Goal: Information Seeking & Learning: Learn about a topic

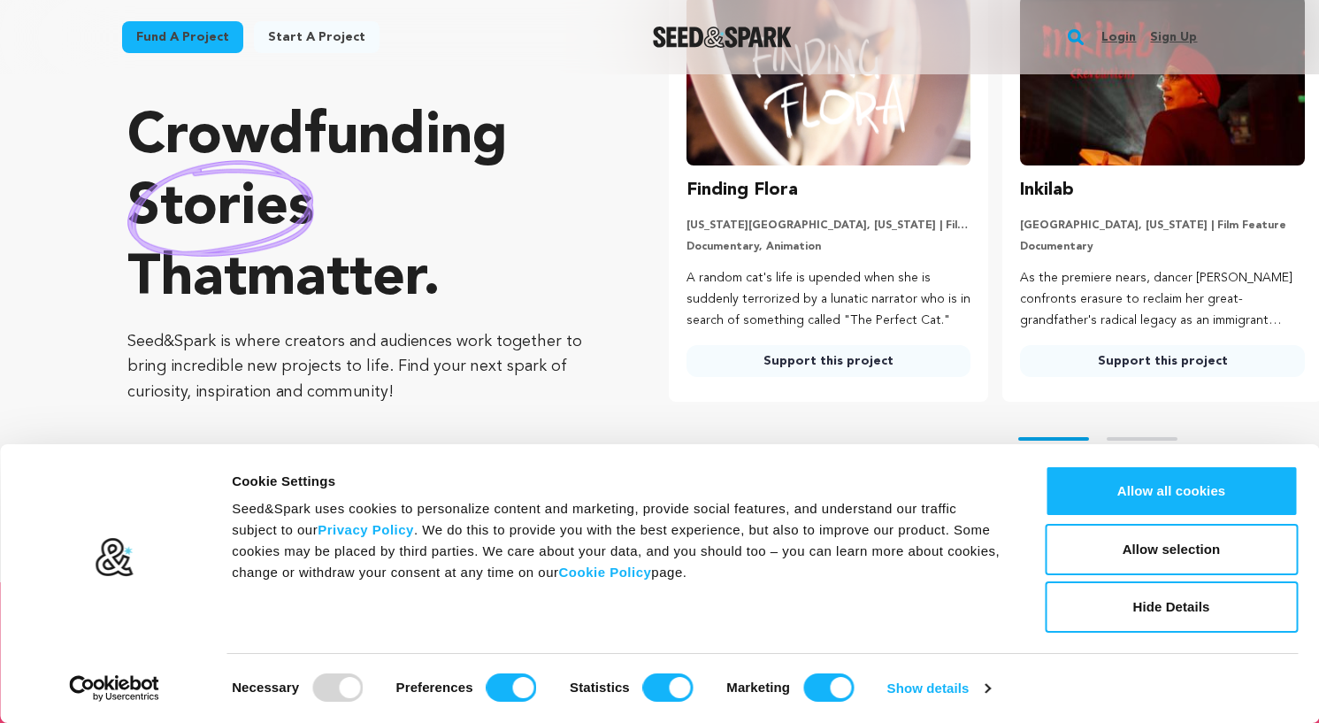
scroll to position [29, 0]
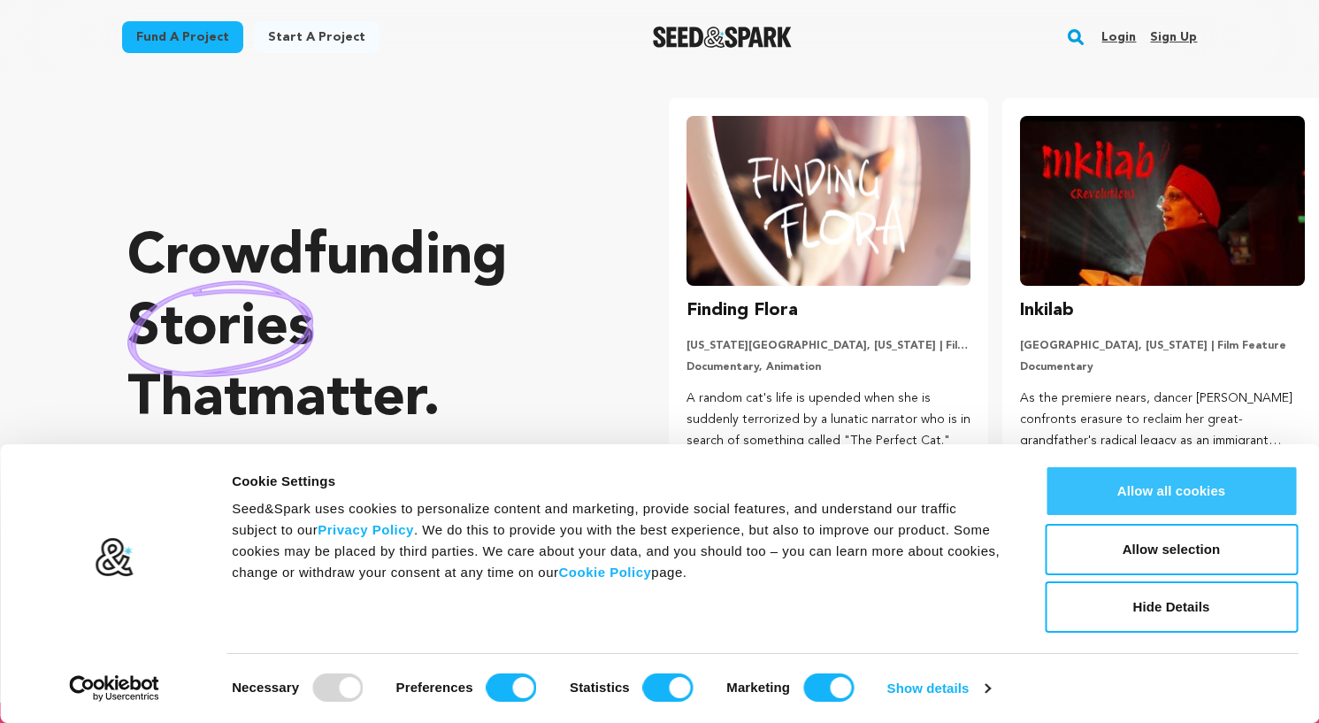
click at [1166, 499] on button "Allow all cookies" at bounding box center [1171, 490] width 253 height 51
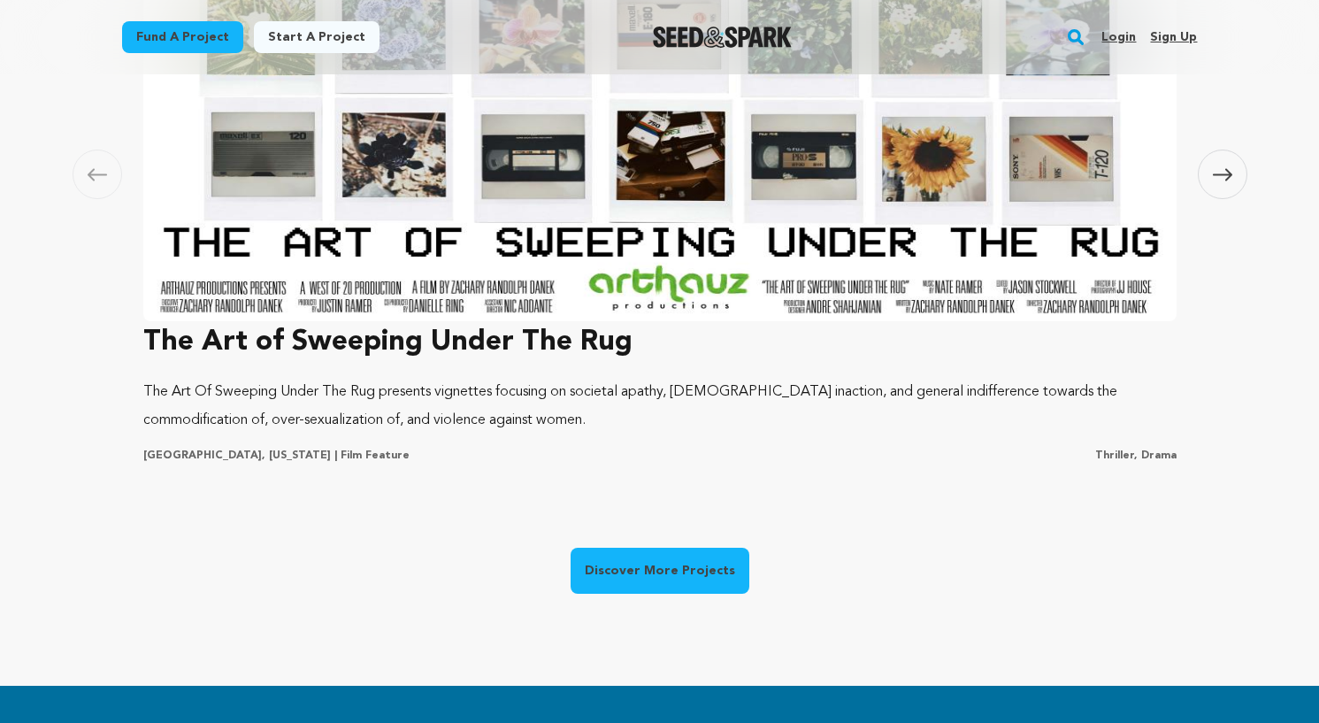
scroll to position [0, 348]
click at [675, 576] on link "Discover More Projects" at bounding box center [660, 571] width 179 height 46
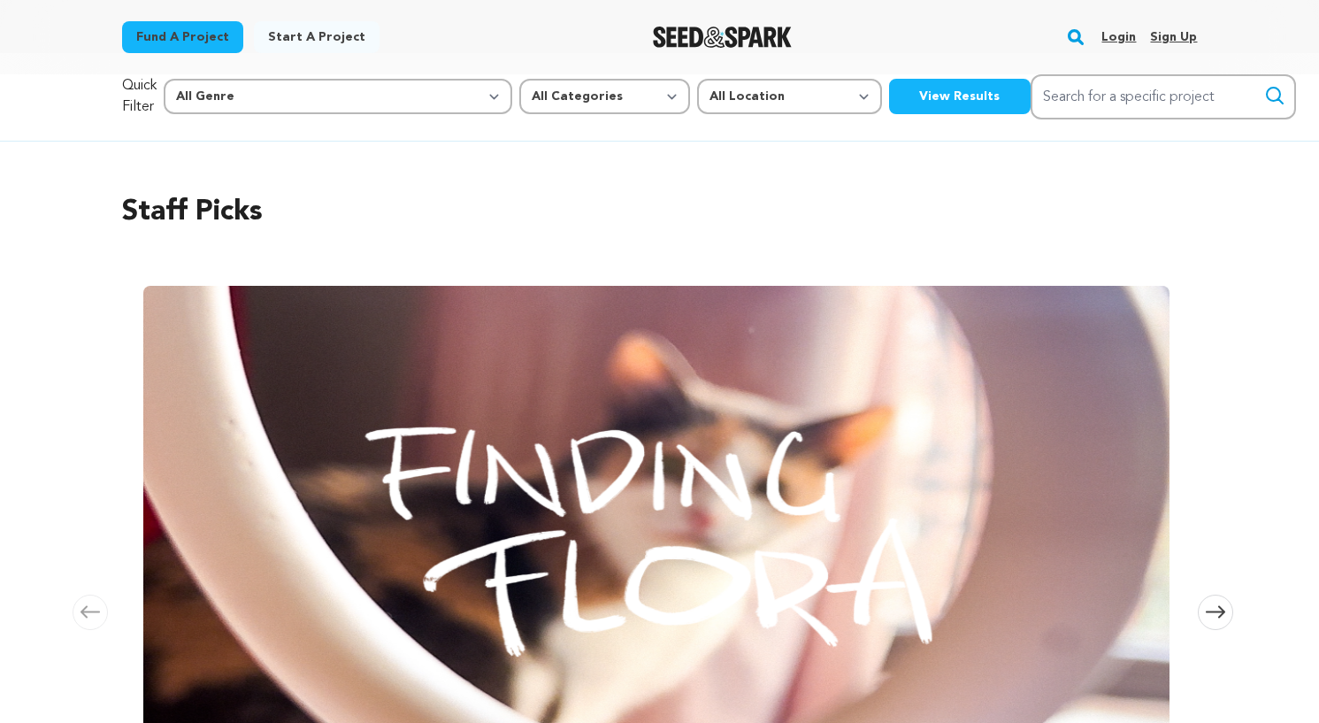
scroll to position [181, 0]
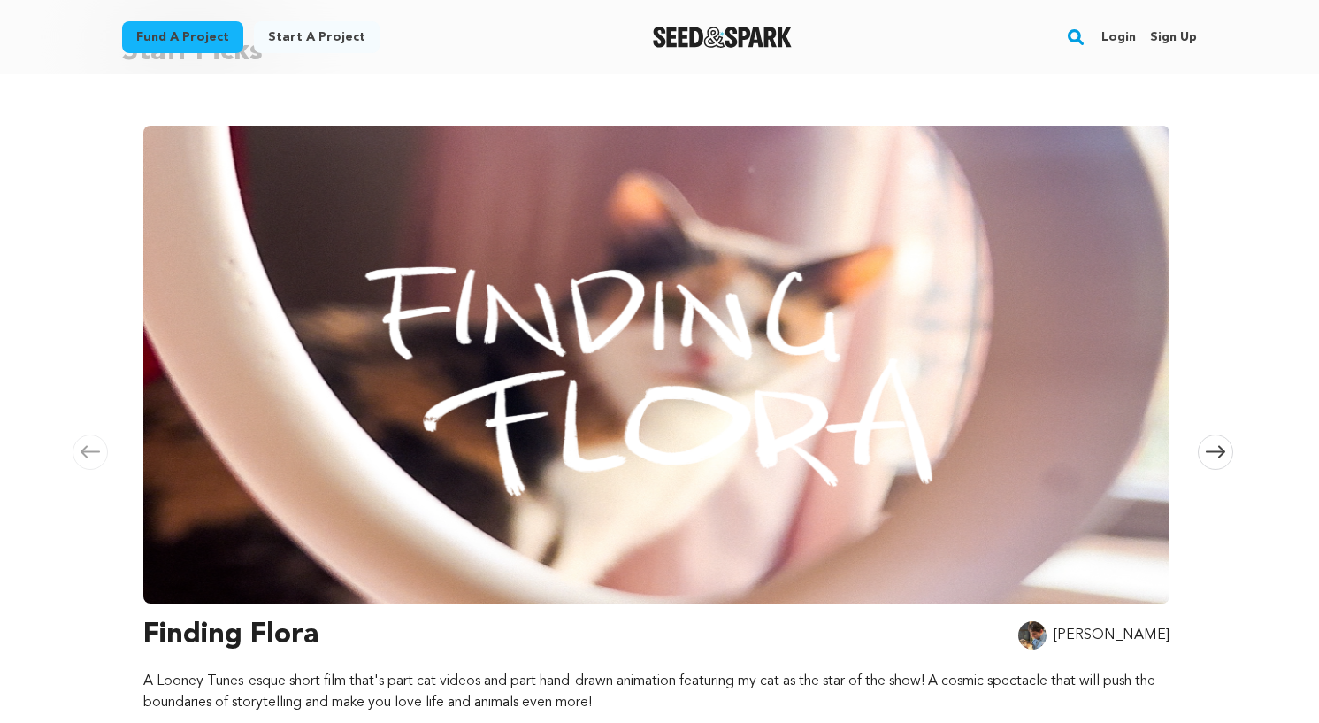
click at [585, 244] on img at bounding box center [656, 365] width 1026 height 478
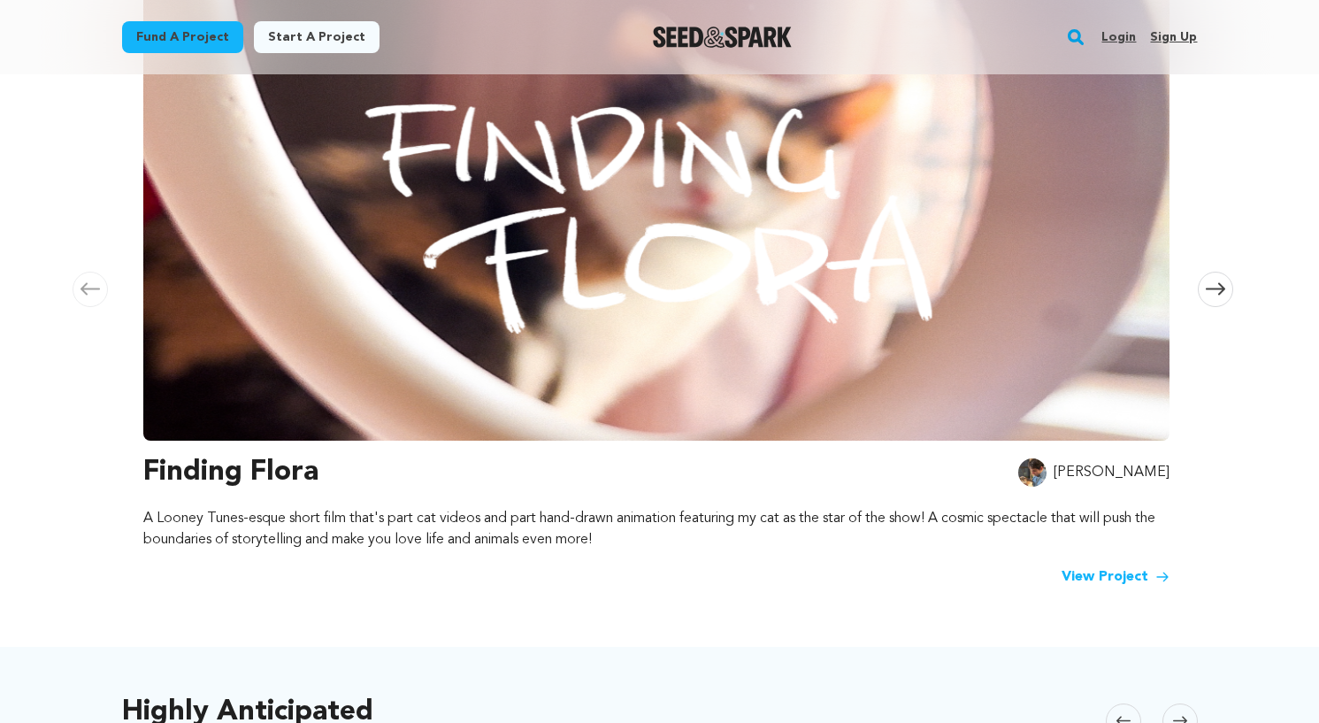
click at [1119, 566] on link "View Project" at bounding box center [1115, 576] width 108 height 21
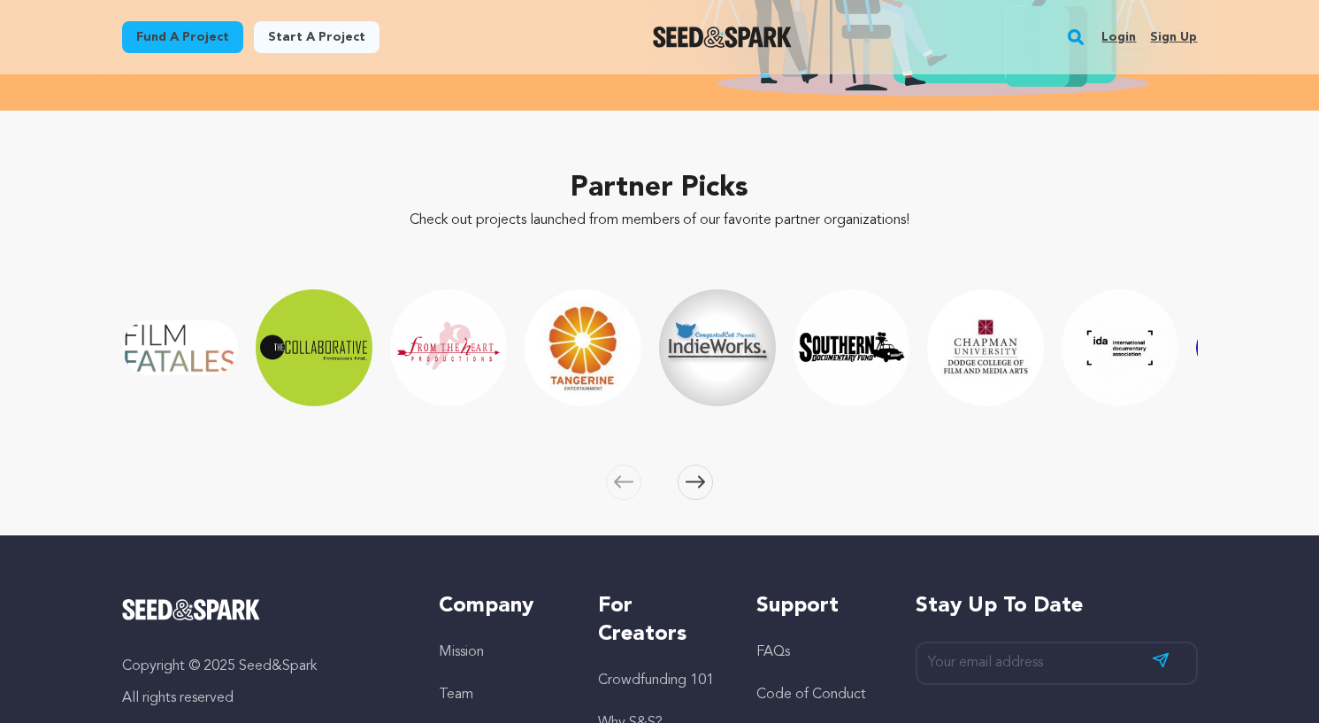
scroll to position [2475, 0]
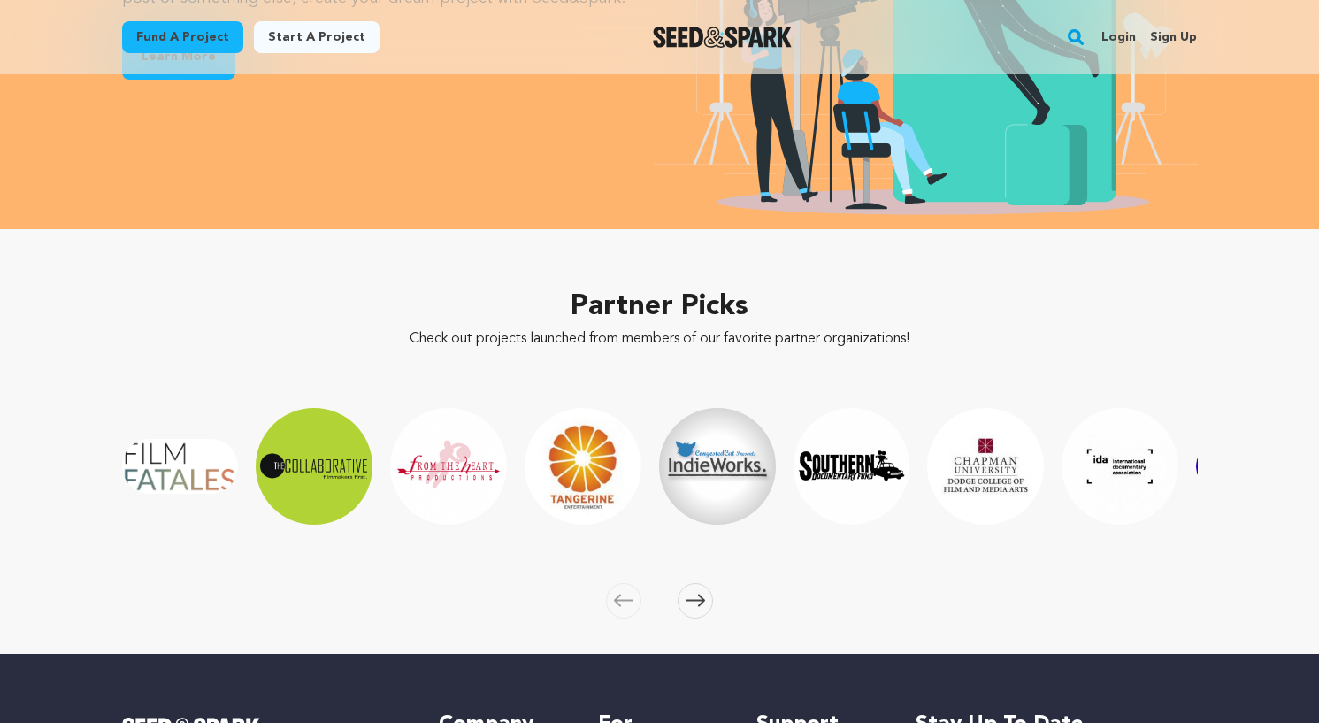
click at [442, 462] on img "From the Heart Productions" at bounding box center [448, 466] width 117 height 117
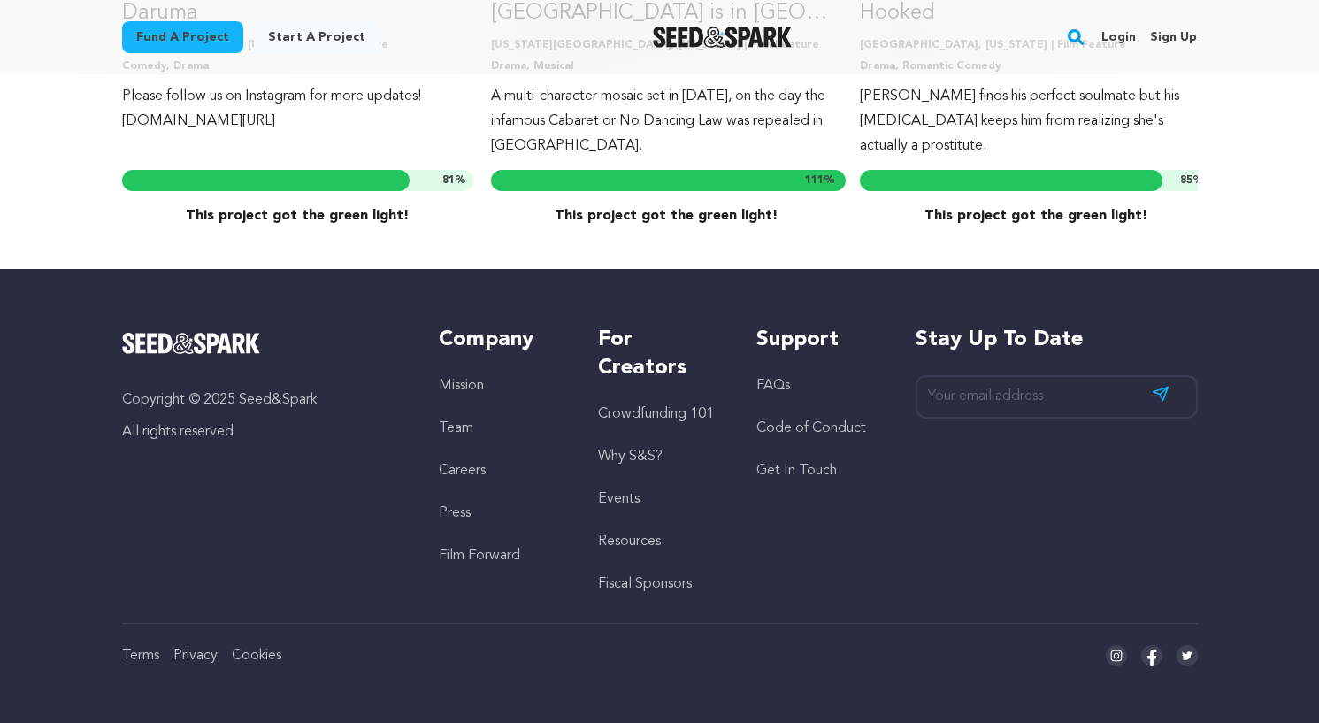
scroll to position [147, 0]
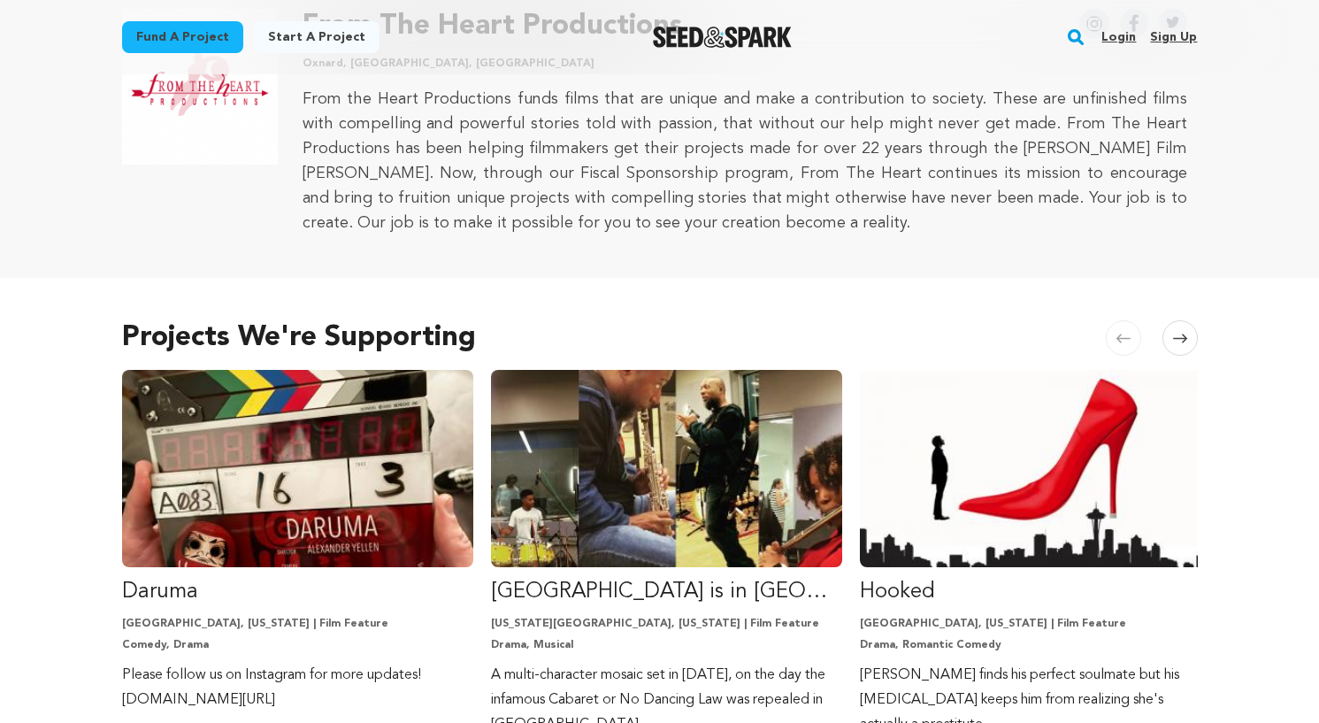
click at [1181, 338] on icon at bounding box center [1180, 337] width 14 height 9
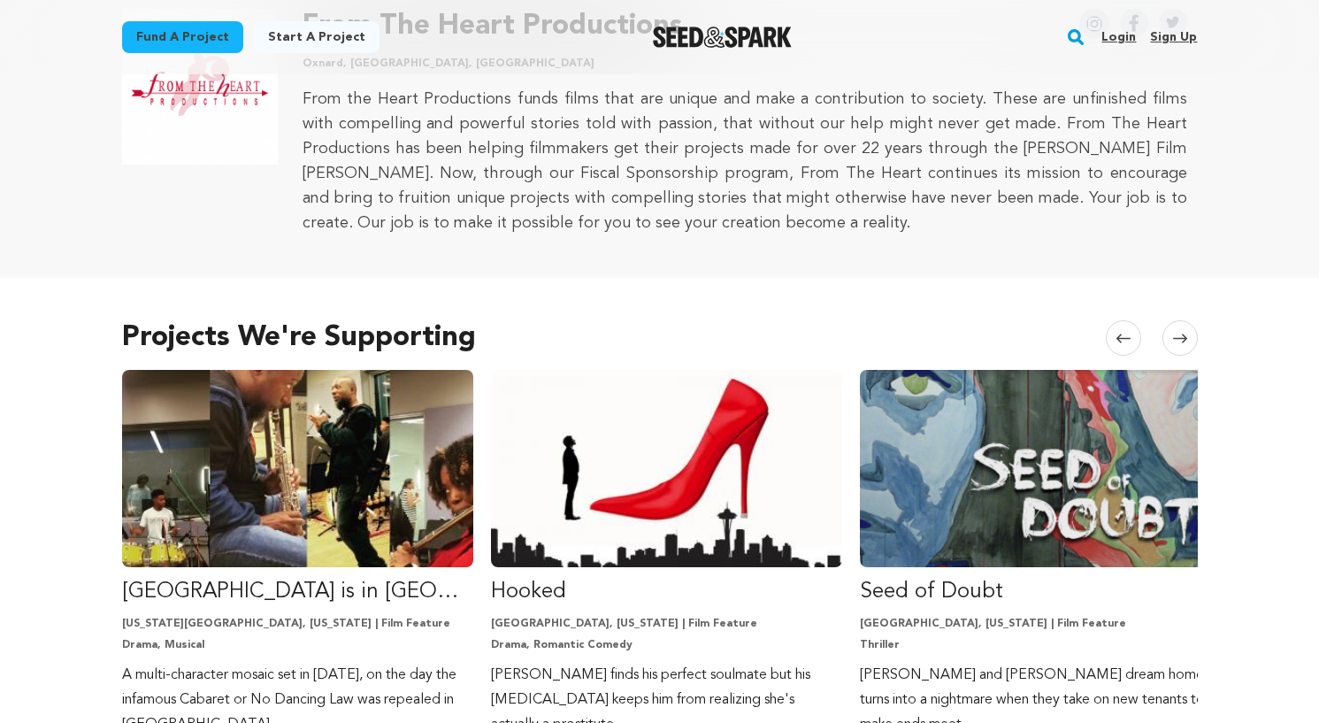
click at [1181, 338] on icon at bounding box center [1180, 337] width 14 height 9
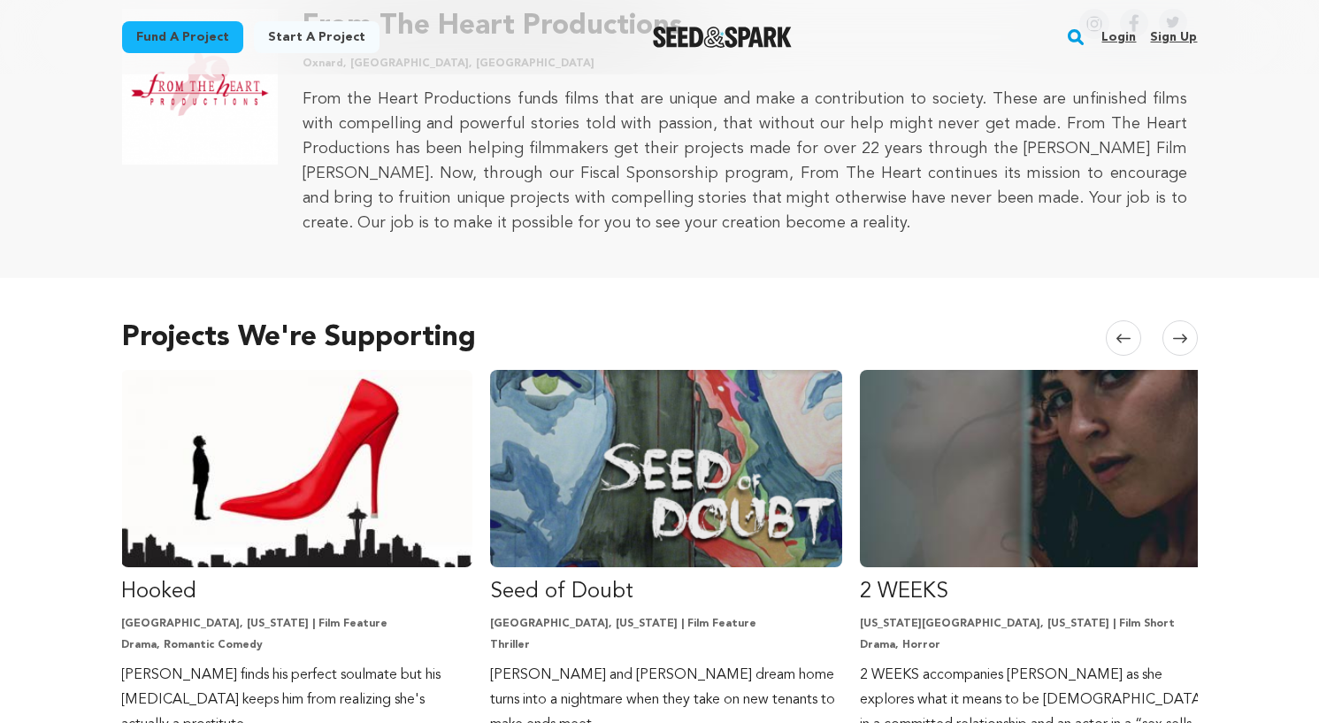
click at [1181, 338] on icon at bounding box center [1180, 337] width 14 height 9
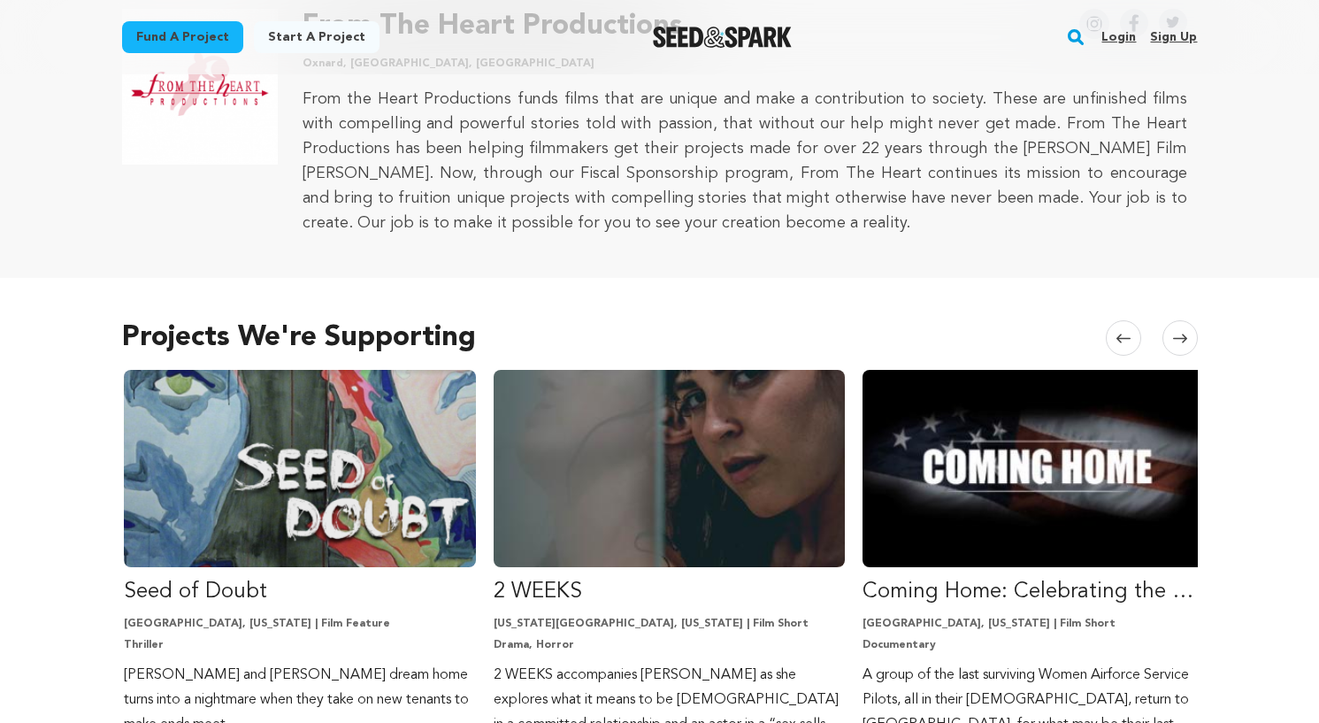
scroll to position [0, 1107]
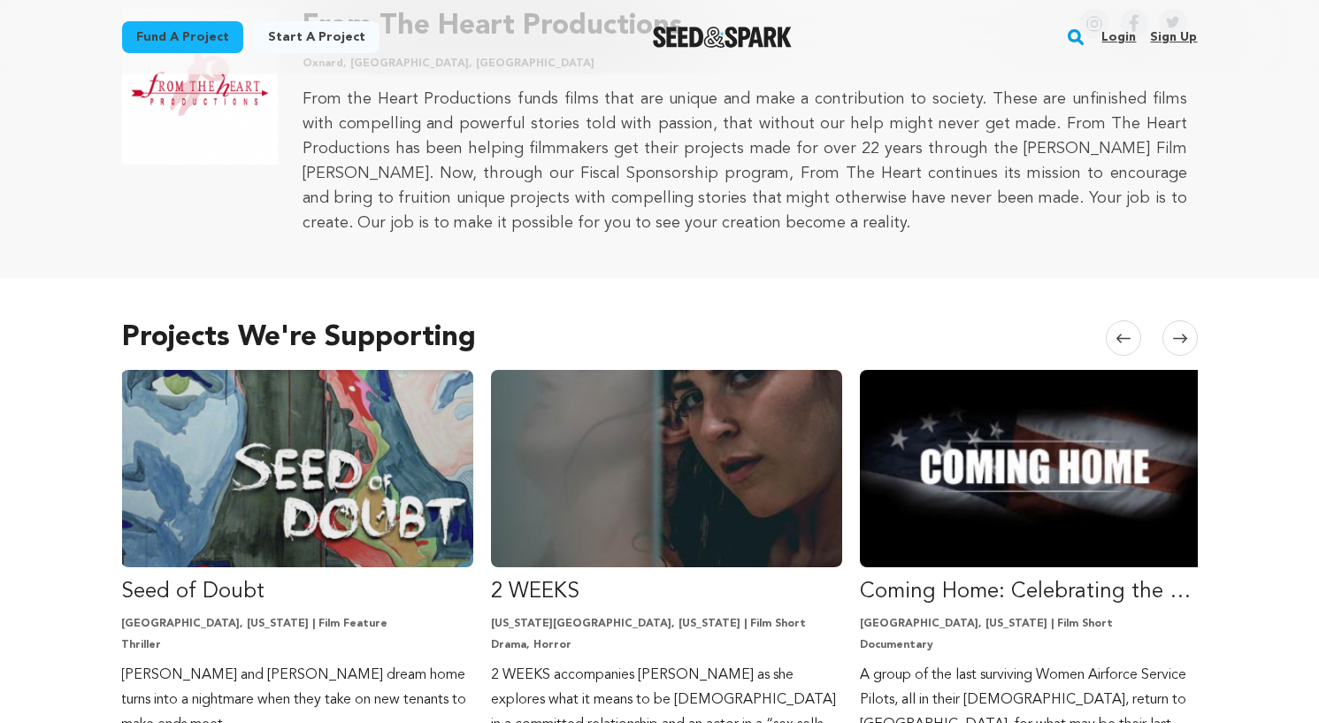
click at [1181, 338] on icon at bounding box center [1180, 337] width 14 height 9
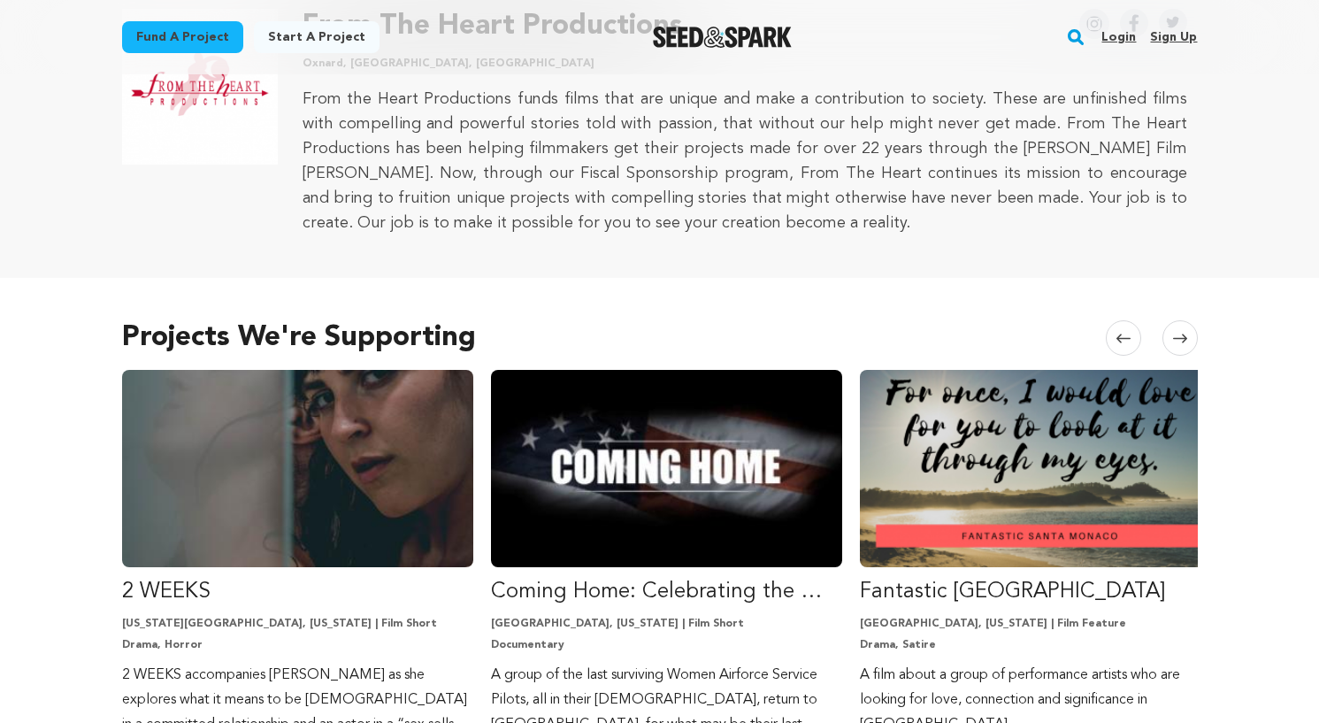
click at [1181, 338] on icon at bounding box center [1180, 337] width 14 height 9
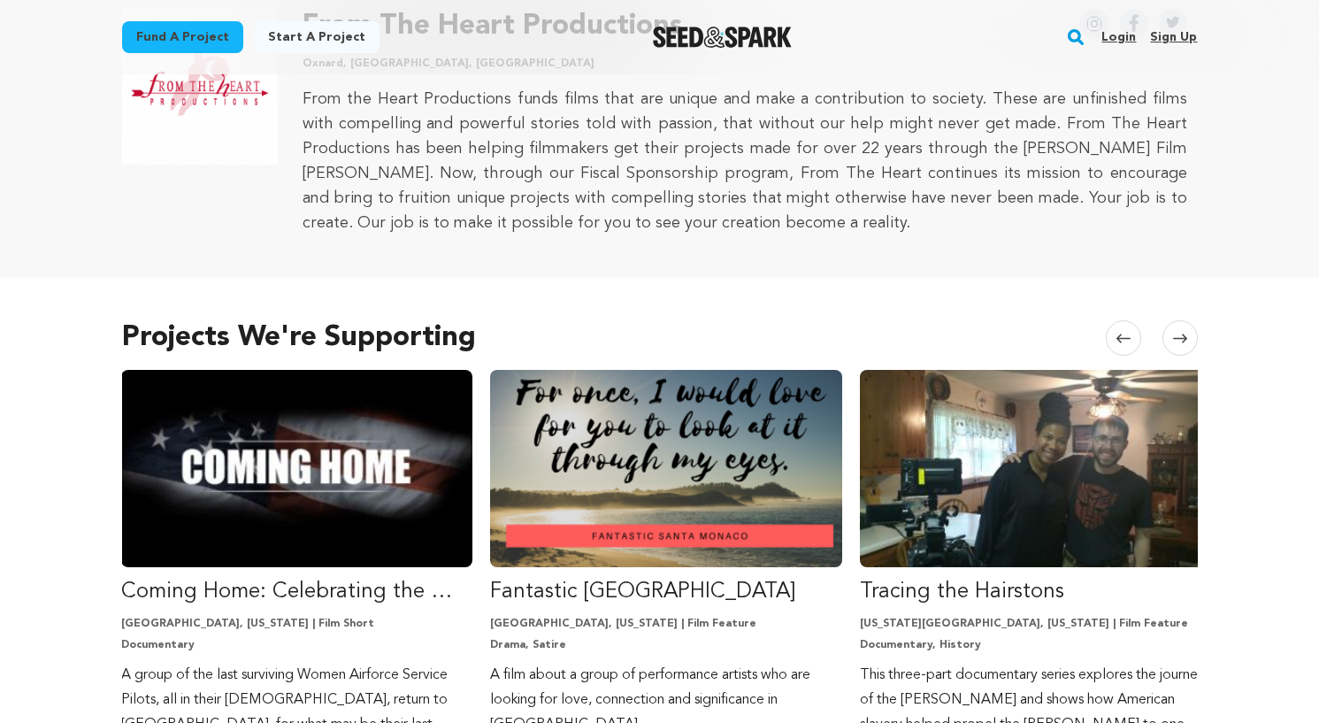
click at [1181, 338] on icon at bounding box center [1180, 337] width 14 height 9
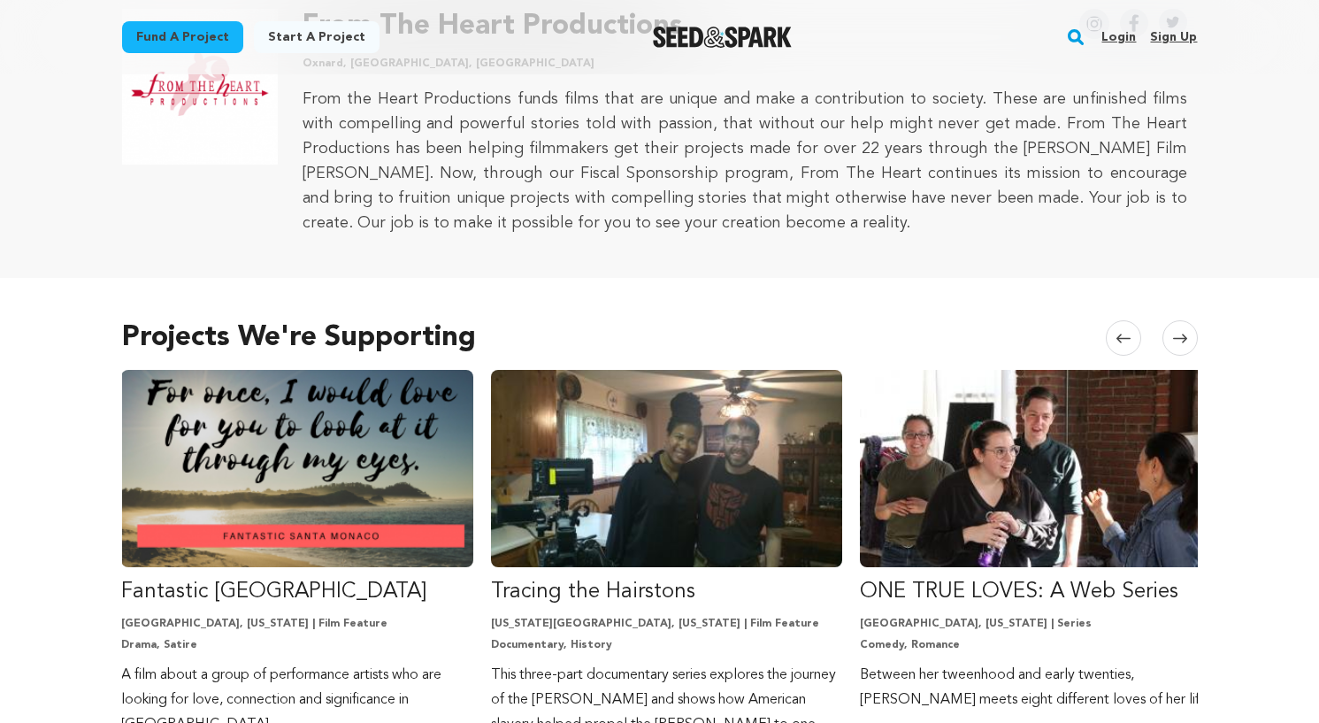
scroll to position [256, 0]
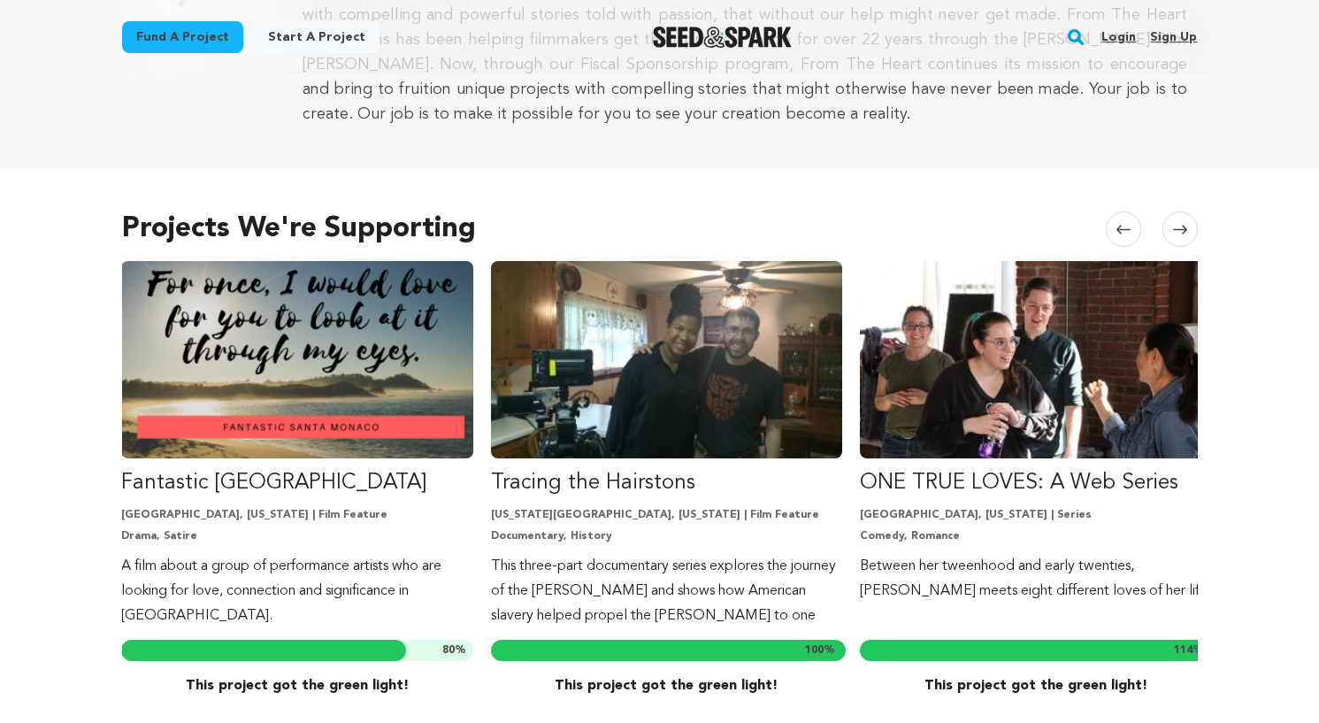
click at [1191, 227] on span at bounding box center [1179, 228] width 35 height 35
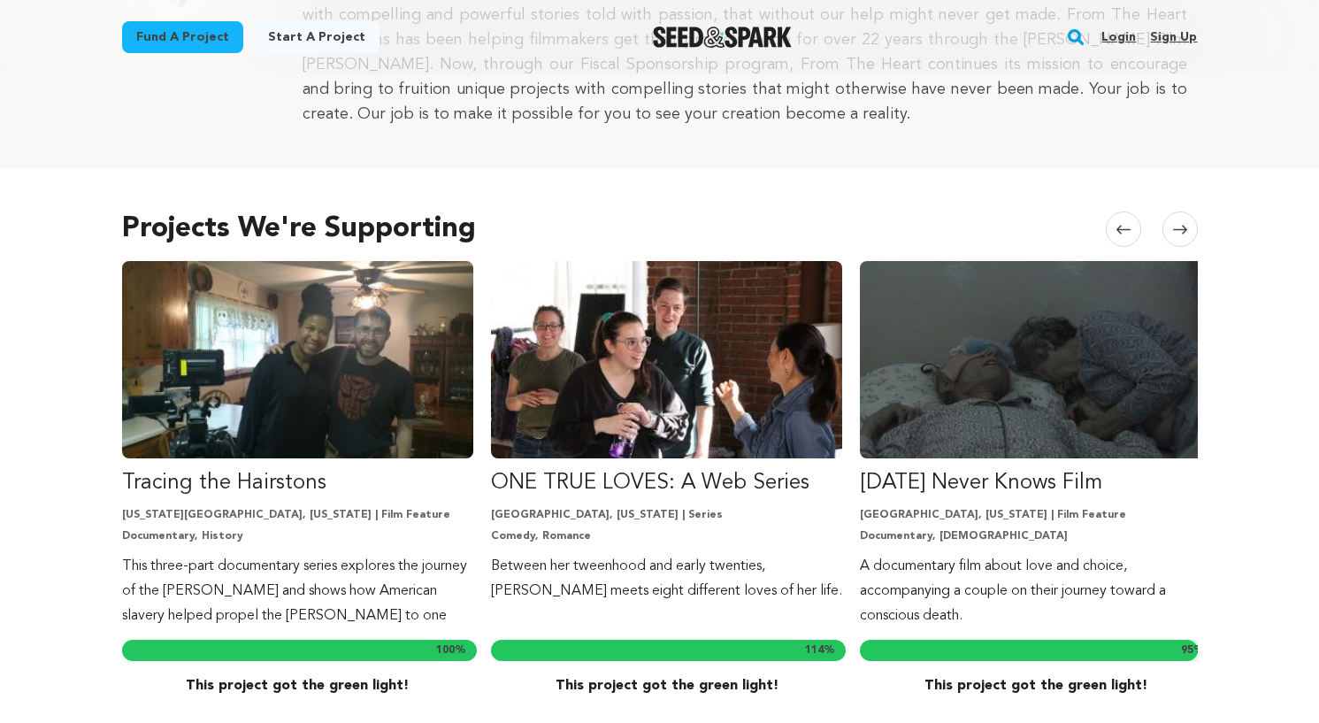
click at [1191, 227] on span at bounding box center [1179, 228] width 35 height 35
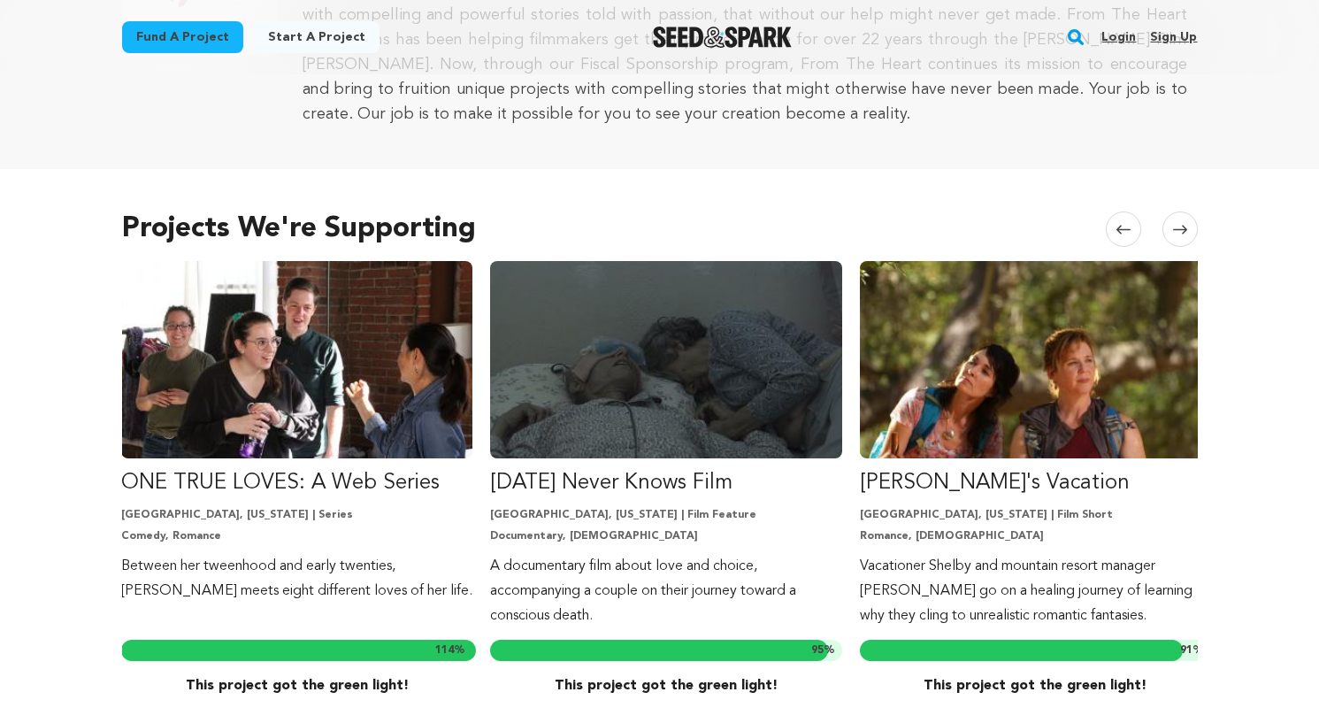
click at [1191, 227] on span at bounding box center [1179, 228] width 35 height 35
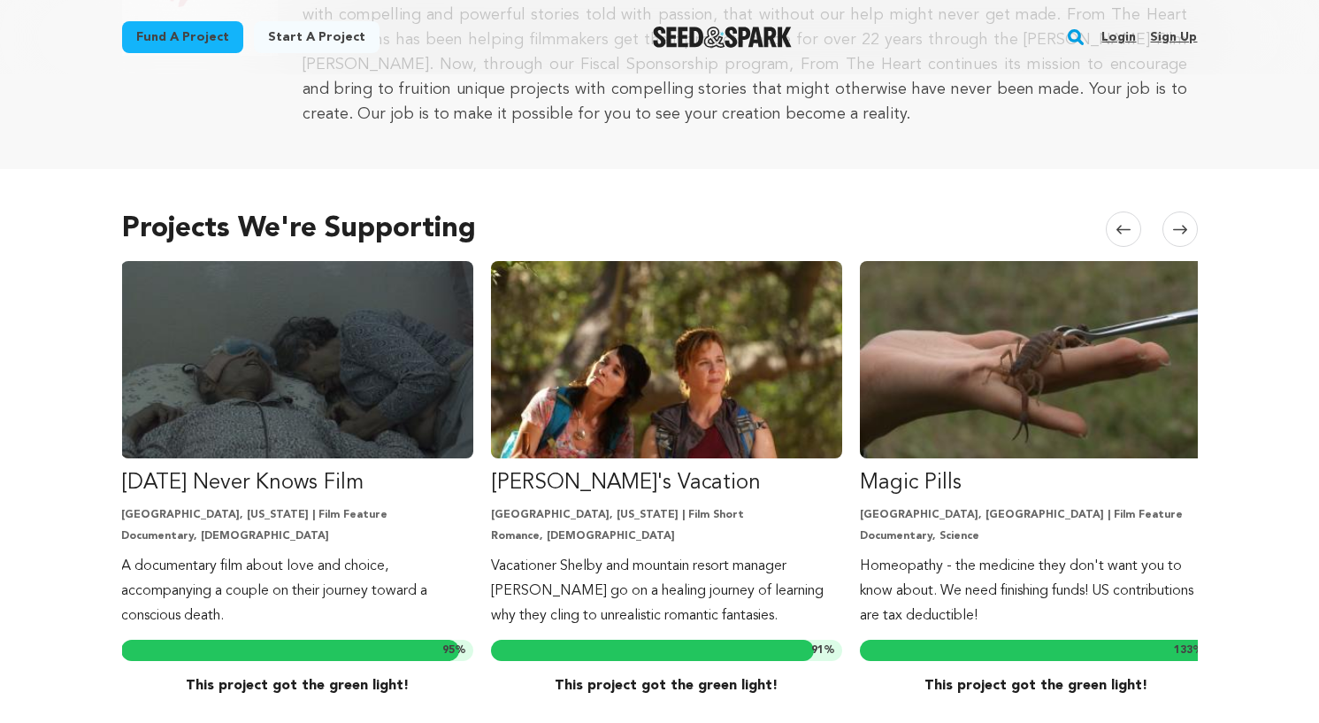
click at [1191, 227] on span at bounding box center [1179, 228] width 35 height 35
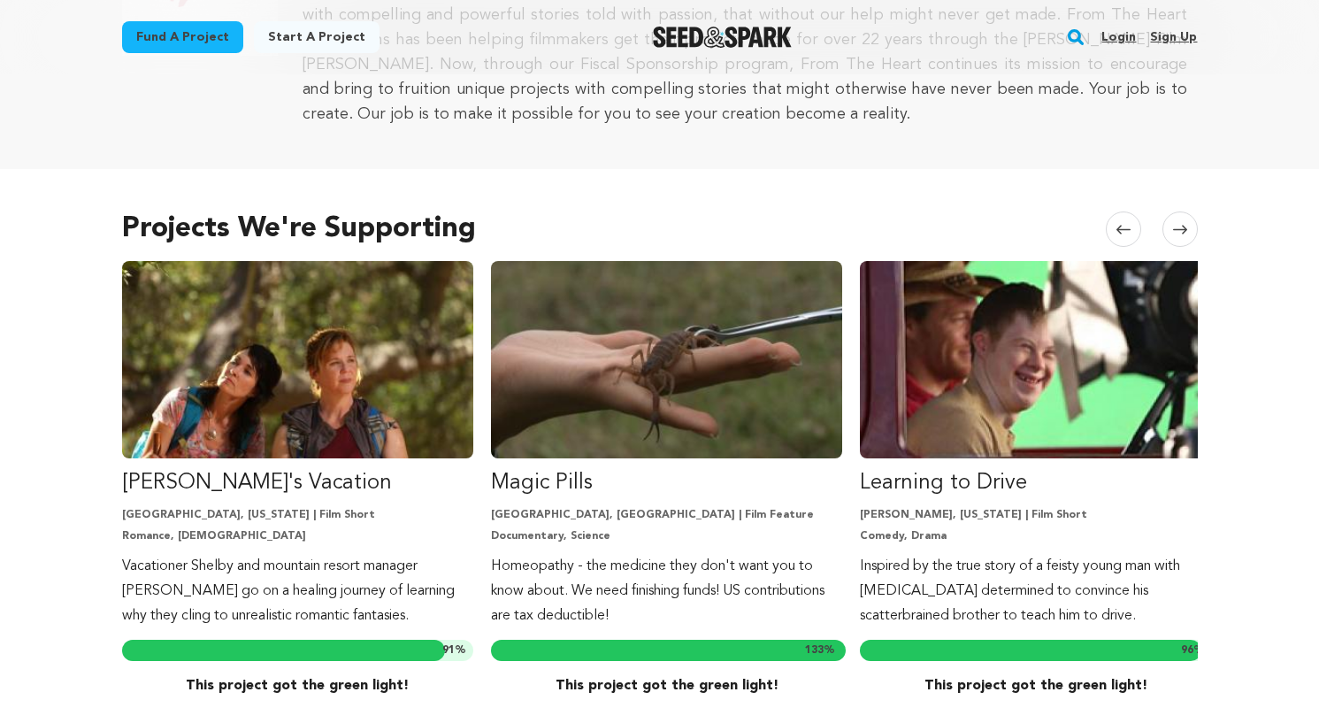
scroll to position [0, 0]
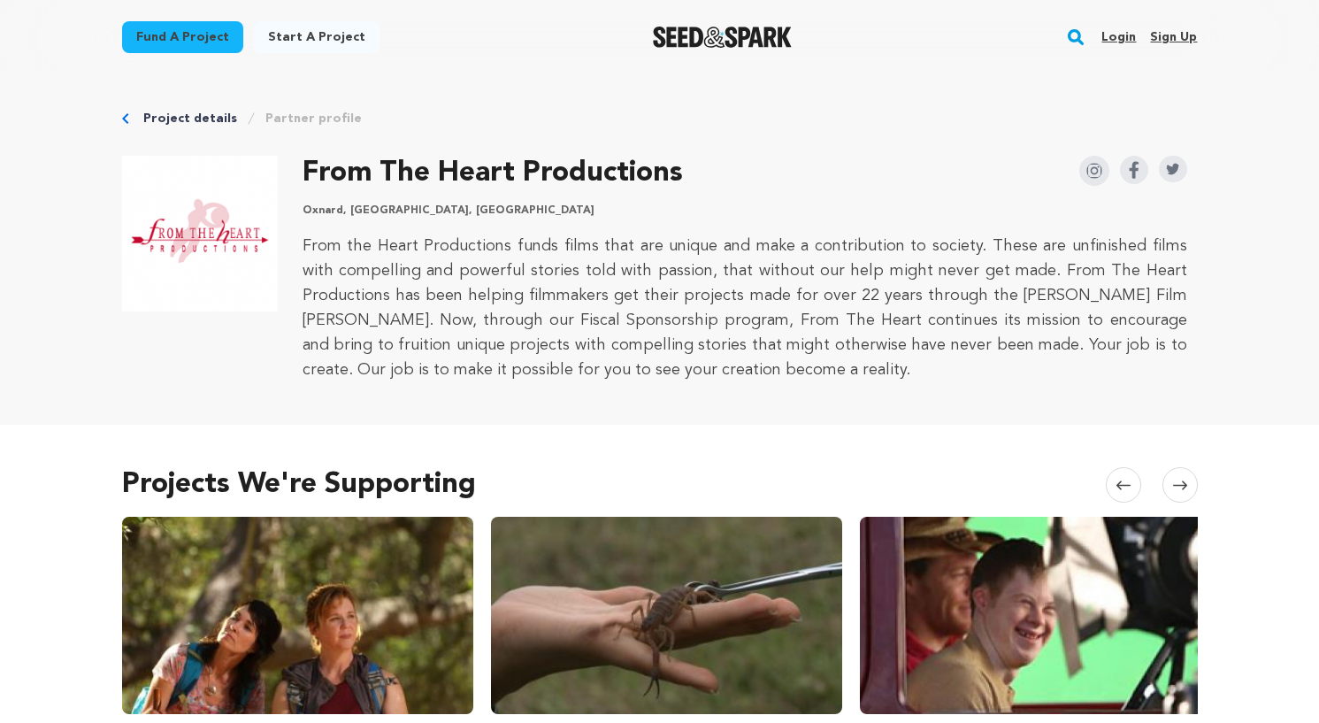
click at [716, 33] on img "Seed&Spark Homepage" at bounding box center [722, 37] width 139 height 21
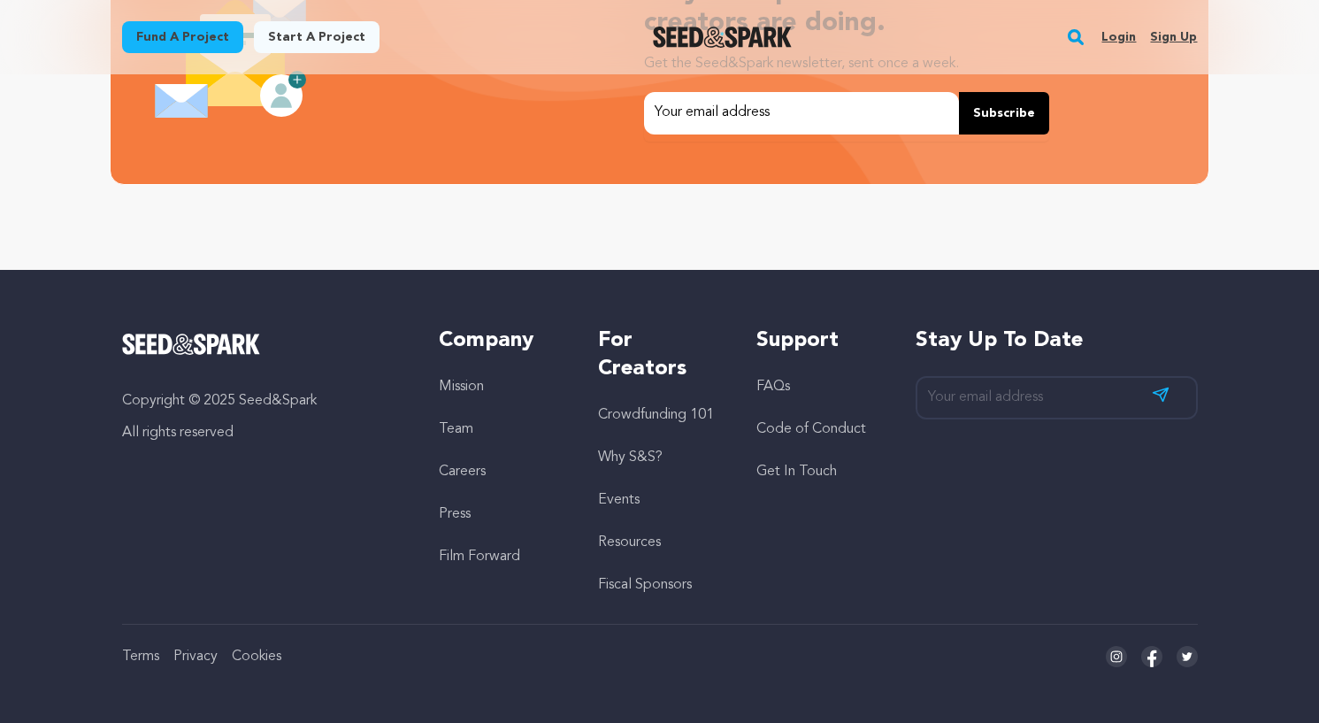
scroll to position [0, 348]
click at [785, 376] on li "FAQs" at bounding box center [817, 386] width 123 height 21
click at [783, 381] on link "FAQs" at bounding box center [773, 386] width 34 height 14
